Goal: Information Seeking & Learning: Learn about a topic

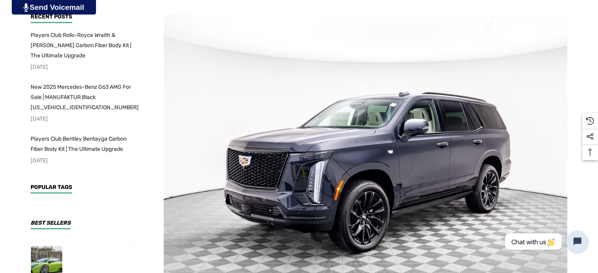
scroll to position [158, 0]
click at [424, 198] on img at bounding box center [366, 145] width 404 height 262
